Goal: Information Seeking & Learning: Learn about a topic

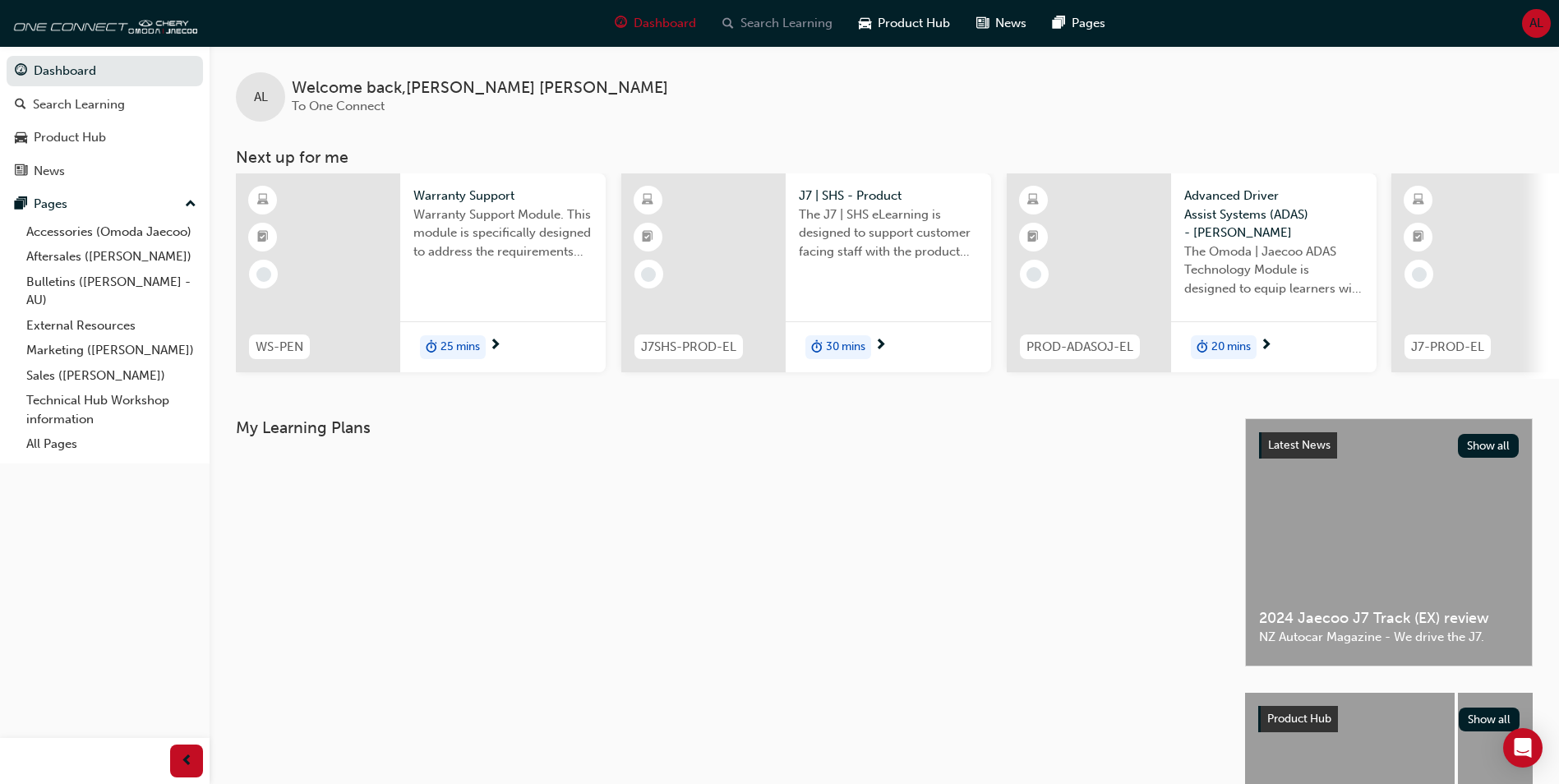
click at [772, 25] on span "Search Learning" at bounding box center [786, 23] width 92 height 19
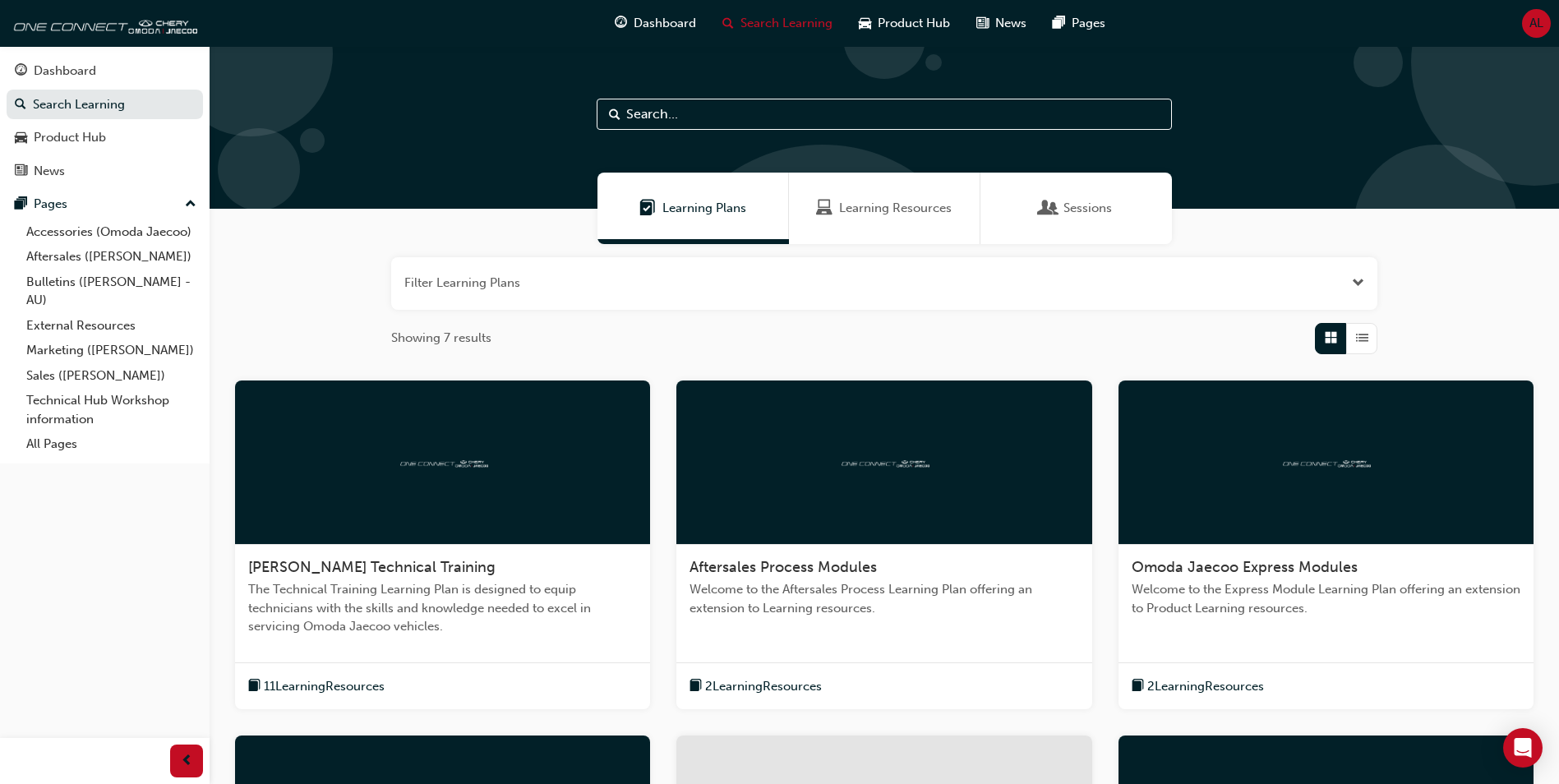
click at [745, 111] on input "text" at bounding box center [884, 114] width 575 height 31
type input "Warranty"
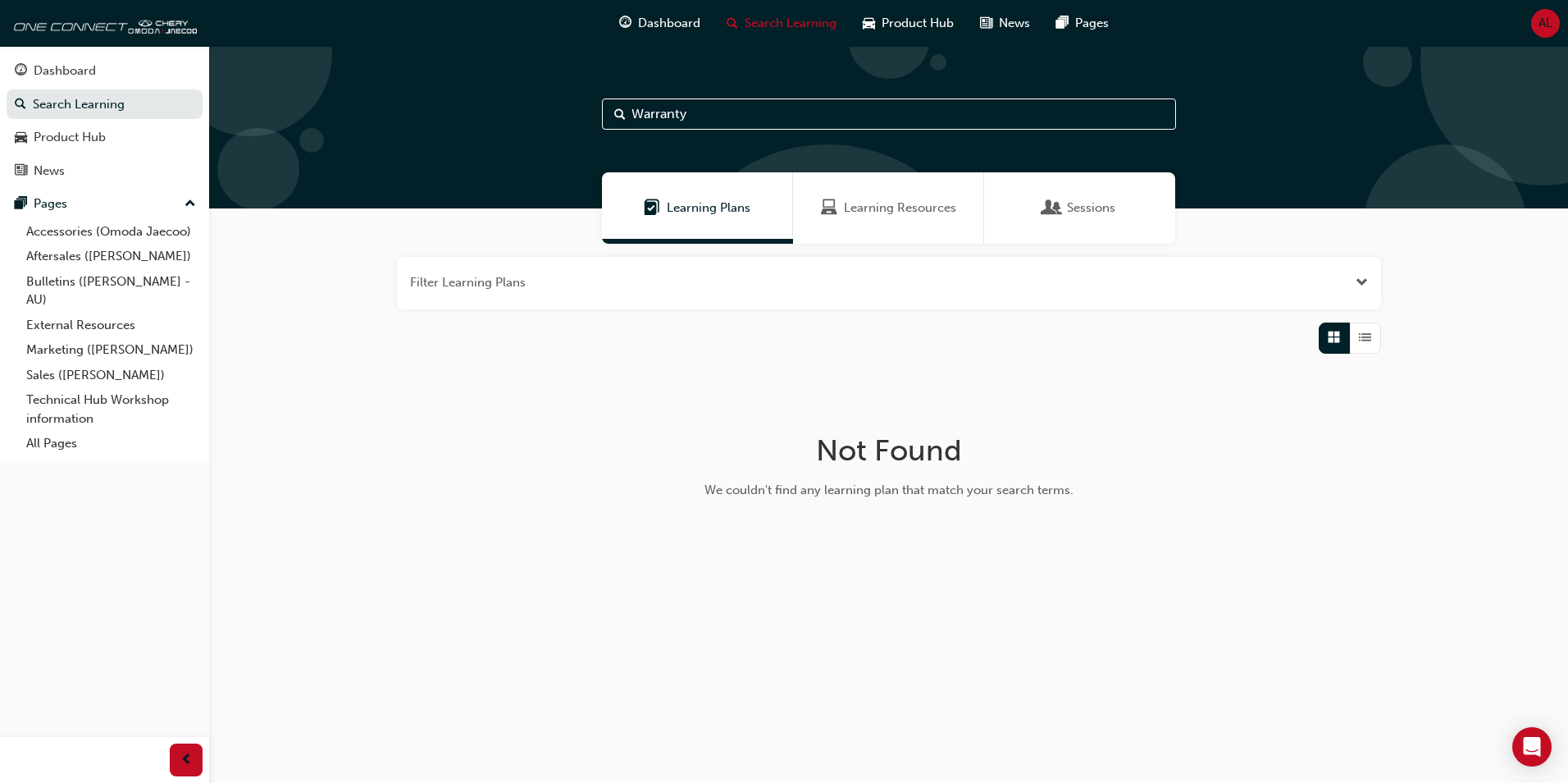
click at [865, 206] on span "Learning Resources" at bounding box center [900, 208] width 112 height 19
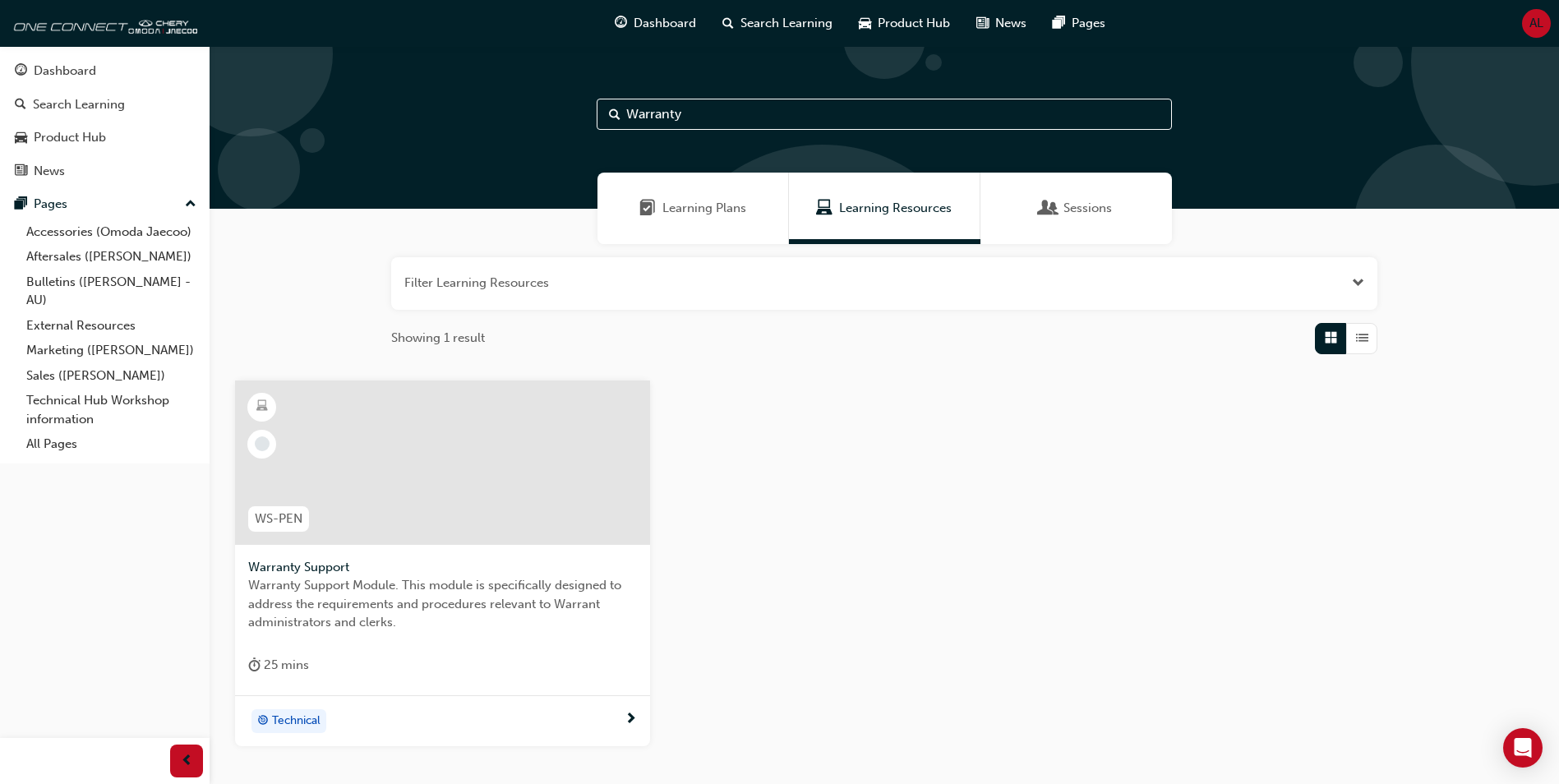
click at [764, 527] on div "WS-PEN Warranty Support Warranty Support Module. This module is specifically de…" at bounding box center [884, 576] width 1325 height 393
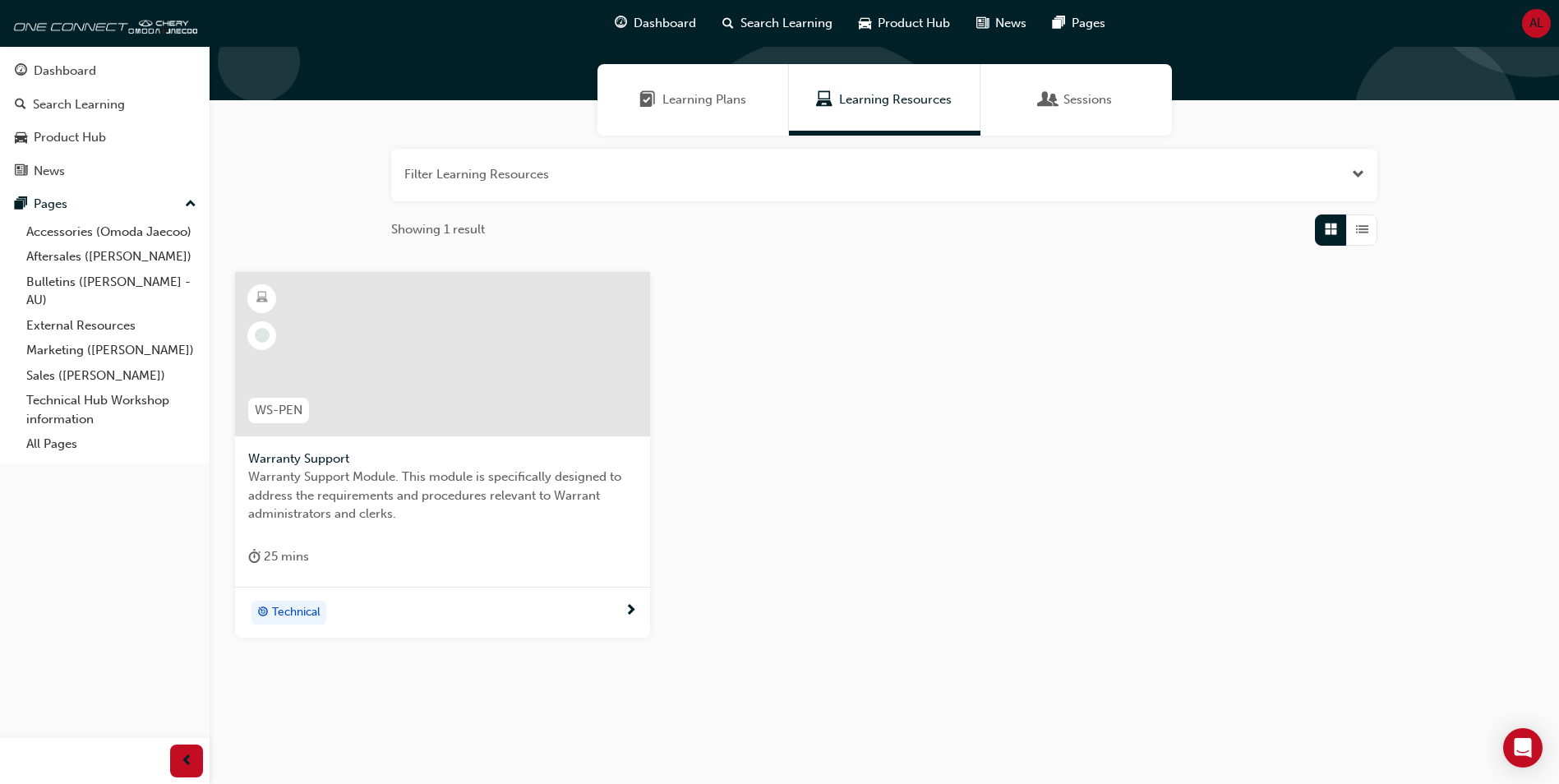
scroll to position [122, 0]
